Goal: Information Seeking & Learning: Learn about a topic

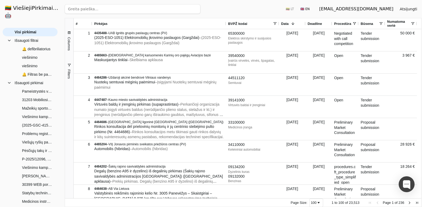
click at [276, 23] on span at bounding box center [275, 23] width 4 height 4
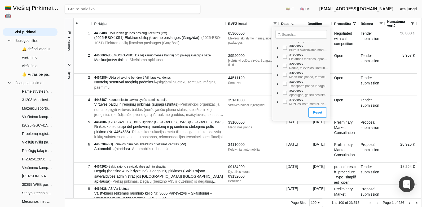
scroll to position [106, 0]
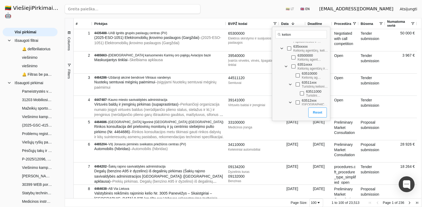
type input "kelion"
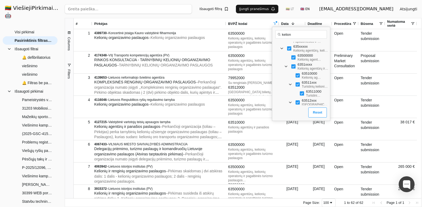
click at [207, 16] on div "Ieškoti Išsaugoti filtrą Įjungti pranešimus 🇱🇹 LT 🇬🇧 EN [EMAIL_ADDRESS][DOMAIN_…" at bounding box center [243, 9] width 357 height 18
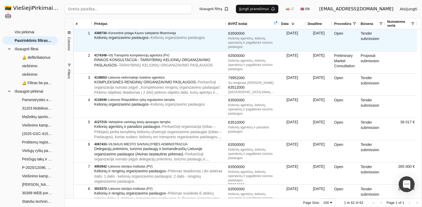
click at [189, 39] on span "– Kelionių organizavimo paslaugos" at bounding box center [176, 38] width 56 height 4
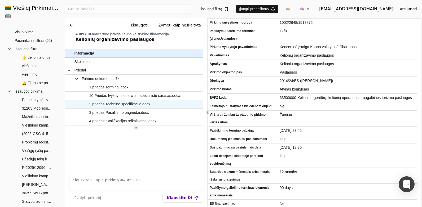
click at [142, 105] on span "2 priedas Technine specifikacija.docx" at bounding box center [119, 104] width 61 height 8
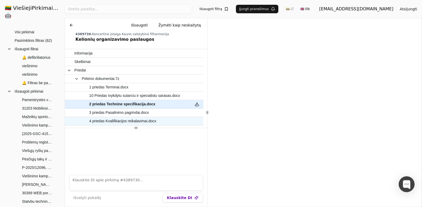
click at [140, 122] on span "4 priedas Kvalifikacijos reikalavimai.docx" at bounding box center [122, 121] width 67 height 8
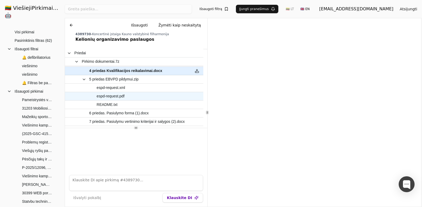
scroll to position [53, 0]
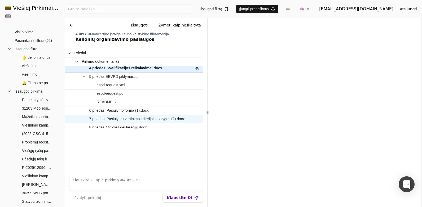
click at [157, 118] on span "7 priedas. Pasiulymu vertinimo kriterijai ir salygos (2).docx" at bounding box center [136, 119] width 95 height 8
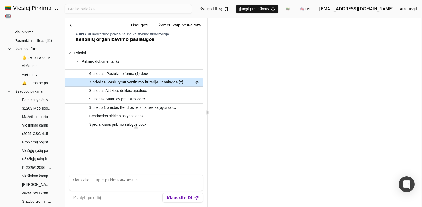
scroll to position [106, 0]
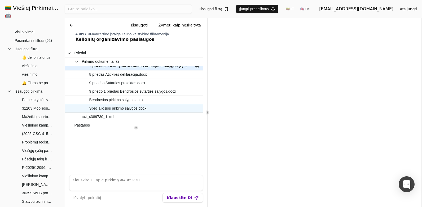
click at [115, 108] on span "Specialiosios pirkimo salygos.docx" at bounding box center [117, 109] width 57 height 8
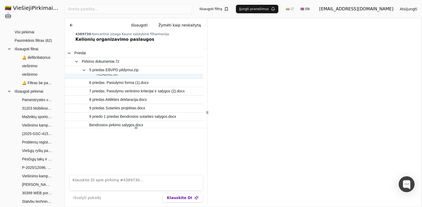
scroll to position [80, 0]
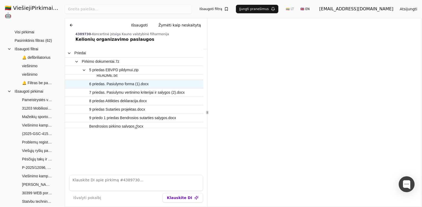
click at [149, 85] on span "6 priedas. Pasiulymo forma (1).docx" at bounding box center [131, 84] width 114 height 8
click at [70, 27] on button at bounding box center [71, 25] width 8 height 10
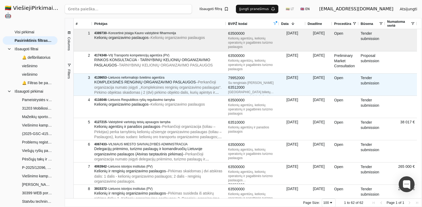
click at [199, 92] on span "– Perkančioji organizacija numato įsigyti ,,Kompleksines renginių organizavimo …" at bounding box center [158, 98] width 128 height 36
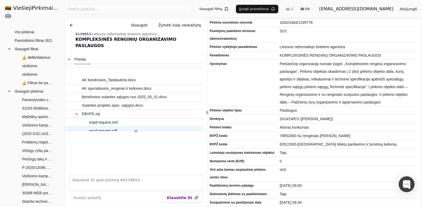
scroll to position [5, 0]
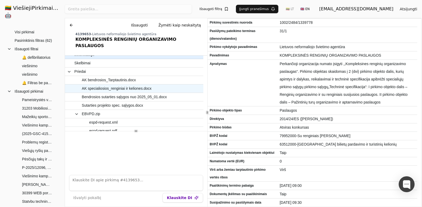
click at [152, 85] on span "AK specialiosios_renginiai ir keliones.docx" at bounding box center [131, 89] width 114 height 8
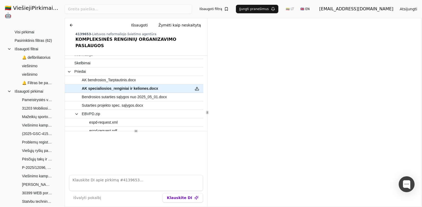
click at [71, 25] on button at bounding box center [71, 25] width 8 height 10
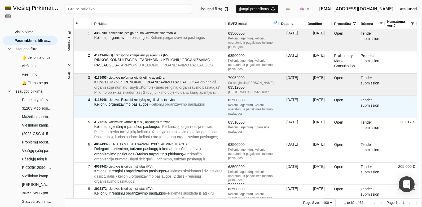
click at [146, 107] on span "Kelionių organizavimo paslaugos" at bounding box center [121, 104] width 54 height 4
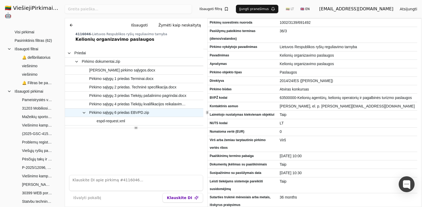
scroll to position [27, 0]
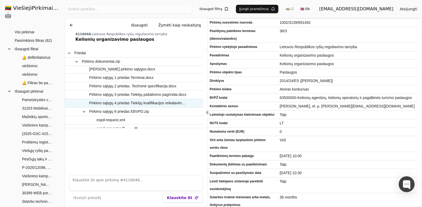
click at [152, 104] on span "Pirkimo sąlygų 4 priedas Tiekėjų kvalifikacijos reikalavimai.docx" at bounding box center [138, 103] width 98 height 8
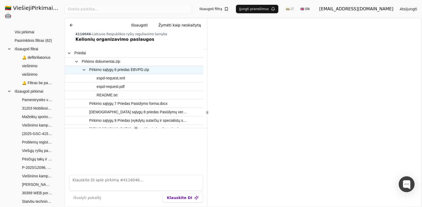
scroll to position [80, 0]
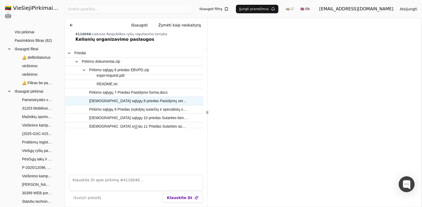
click at [170, 102] on span "[DEMOGRAPHIC_DATA] sąlygų 8 priedas Pasiūlymų vertinimo kriterijai ir sąlygos.d…" at bounding box center [138, 101] width 98 height 8
click at [70, 27] on button at bounding box center [71, 25] width 8 height 10
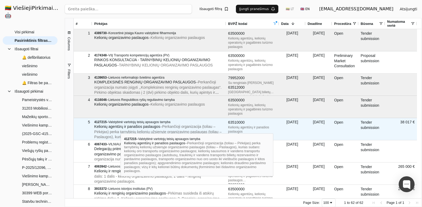
click at [121, 129] on span "Kelionių agentūrų ir panašios paslaugos" at bounding box center [127, 127] width 66 height 4
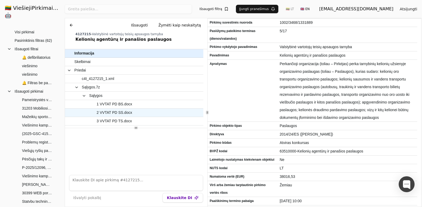
click at [126, 114] on span "2 VVTAT PD SS.docx" at bounding box center [115, 113] width 36 height 8
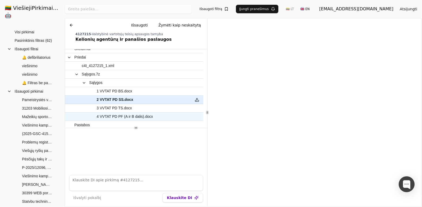
scroll to position [15, 0]
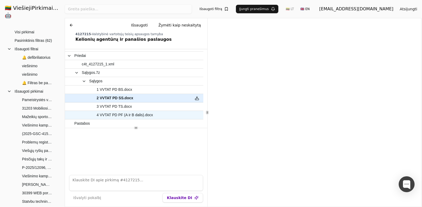
click at [142, 116] on span "4 VVTAT PD PF (A ir B dalis).docx" at bounding box center [125, 115] width 56 height 8
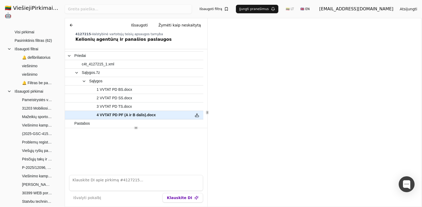
click at [74, 24] on button at bounding box center [71, 25] width 8 height 10
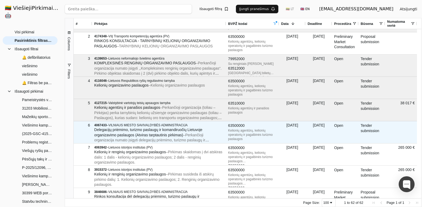
scroll to position [27, 0]
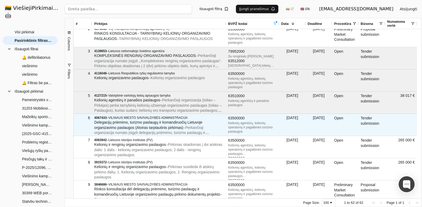
click at [205, 126] on div "Delegacijų priėmimo, turizmo paslaugų ir komandiruočių Lietuvoje organizavimo p…" at bounding box center [159, 128] width 130 height 16
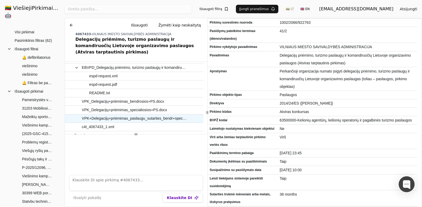
scroll to position [26, 0]
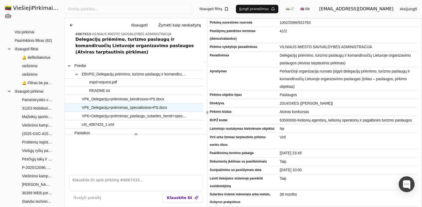
click at [109, 104] on span "VPK_Delegacijų+priėmimas_specialiosios+PS.docx" at bounding box center [124, 108] width 85 height 8
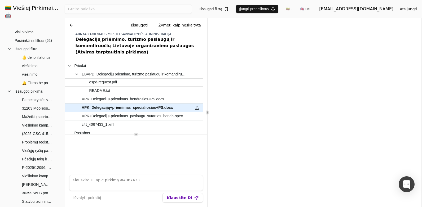
drag, startPoint x: 71, startPoint y: 26, endPoint x: 69, endPoint y: 33, distance: 7.2
click at [71, 26] on button at bounding box center [71, 25] width 8 height 10
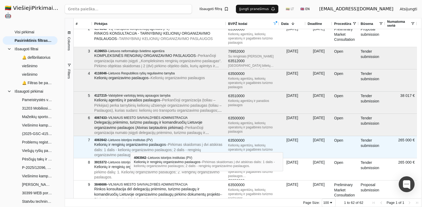
click at [130, 148] on span "– Pirkimas skaidomas į dvi atskiras dalis: 1 dalis - kelionių organizavimo pasl…" at bounding box center [158, 150] width 128 height 15
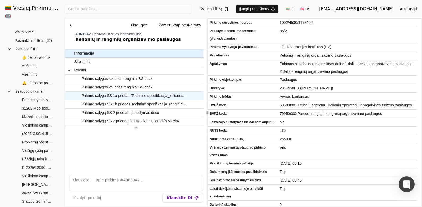
click at [166, 96] on span "Pirkimo salygu SS 1a priedas-Technine specifikacija_keliones.docx" at bounding box center [135, 96] width 106 height 8
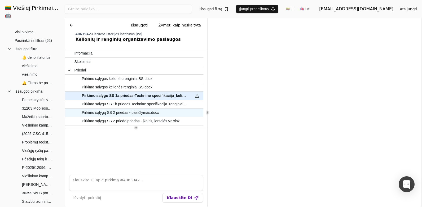
click at [153, 112] on span "Pirkimo sąlygų SS 2 priedas - pasiūlymas.docx" at bounding box center [120, 113] width 77 height 8
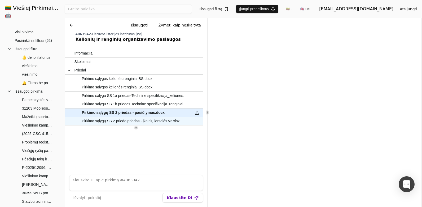
click at [156, 120] on span "Pirkimo sąlygų SS 2 priedo priedas - įkainių lentelės v2.xlsx" at bounding box center [131, 121] width 98 height 8
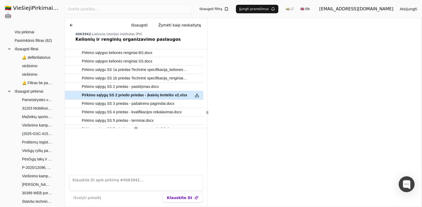
scroll to position [27, 0]
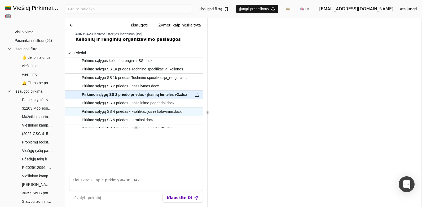
click at [171, 110] on span "Pirkimo sąlygų SS 4 priedas - kvalifikacijos reikalavimai.docx" at bounding box center [132, 112] width 100 height 8
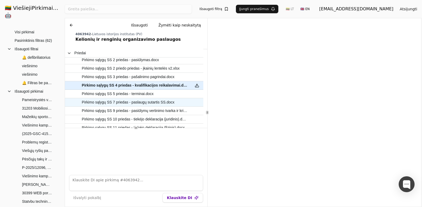
scroll to position [53, 0]
